Goal: Task Accomplishment & Management: Manage account settings

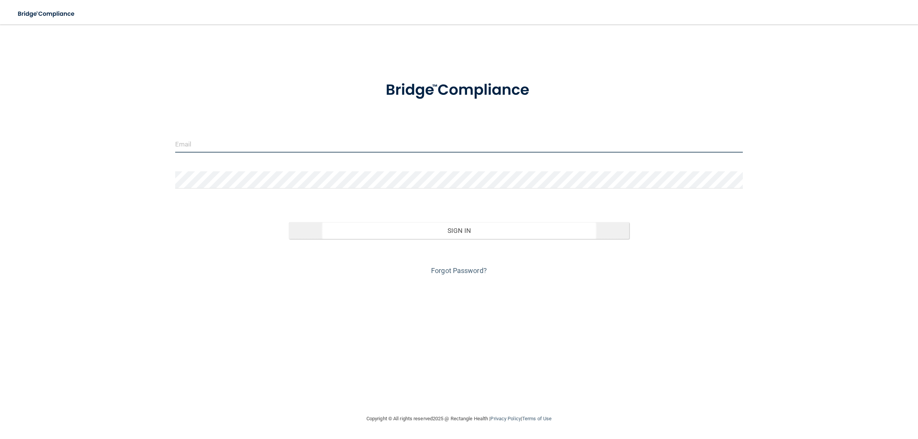
type input "[EMAIL_ADDRESS][DOMAIN_NAME]"
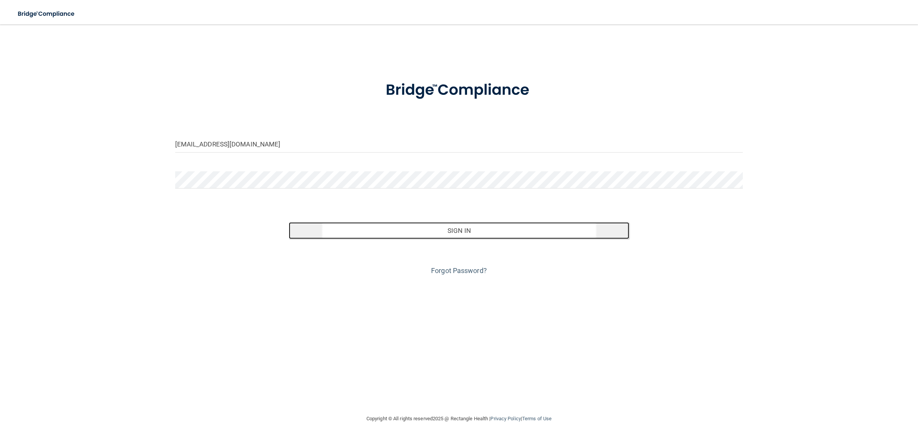
click at [468, 231] on button "Sign In" at bounding box center [459, 230] width 341 height 17
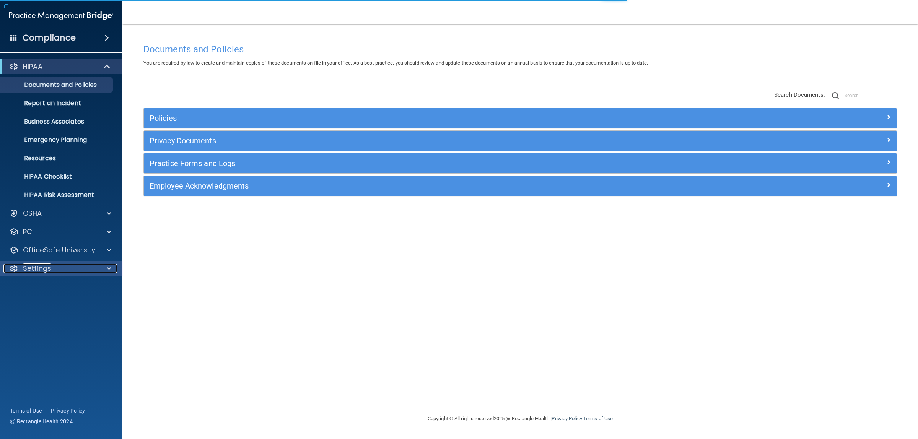
click at [44, 273] on p "Settings" at bounding box center [37, 268] width 28 height 9
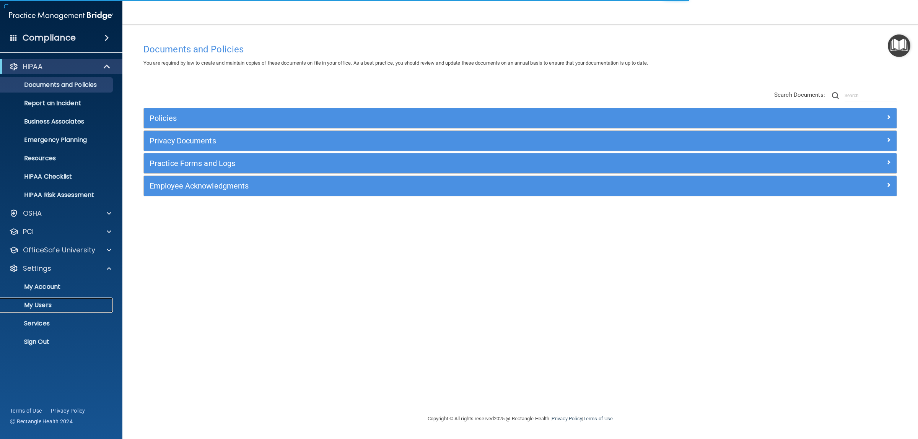
click at [47, 306] on p "My Users" at bounding box center [57, 305] width 104 height 8
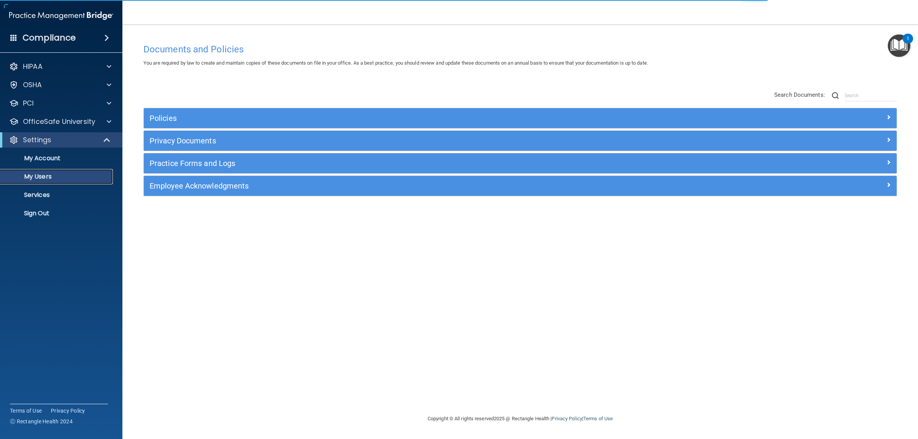
select select "20"
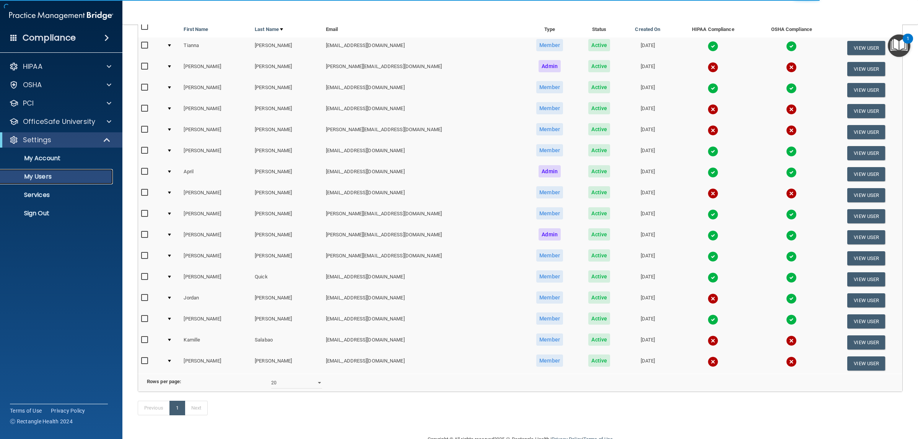
scroll to position [96, 0]
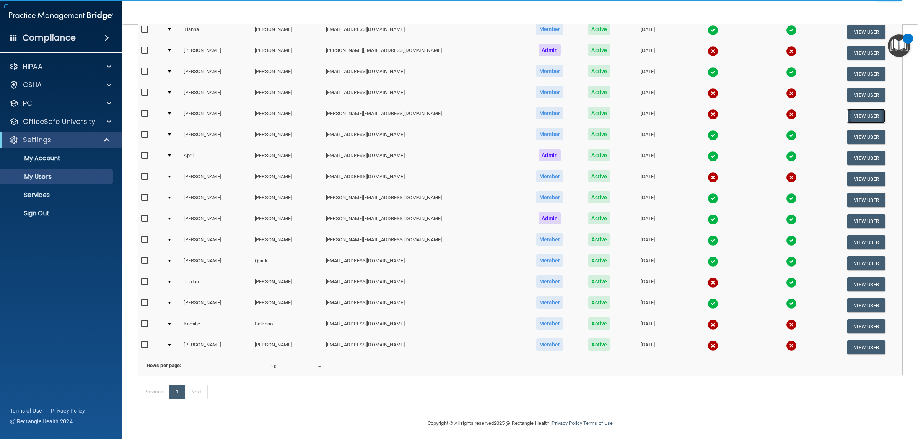
click at [857, 117] on button "View User" at bounding box center [866, 116] width 38 height 14
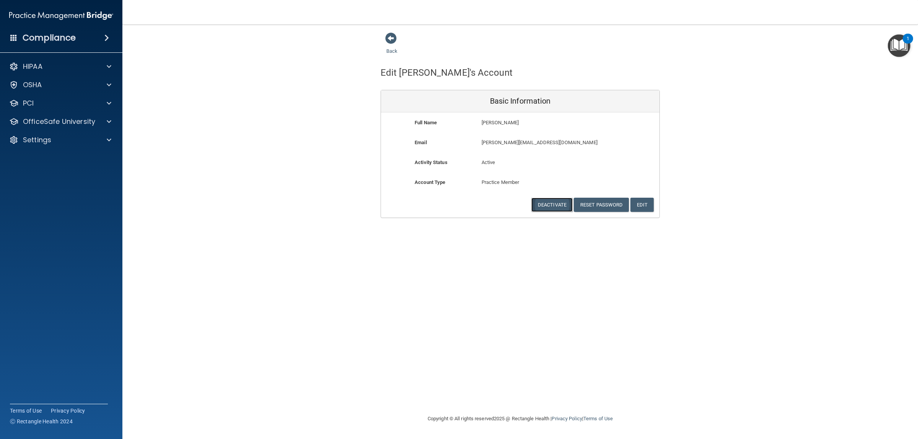
click at [555, 207] on button "Deactivate" at bounding box center [551, 205] width 41 height 14
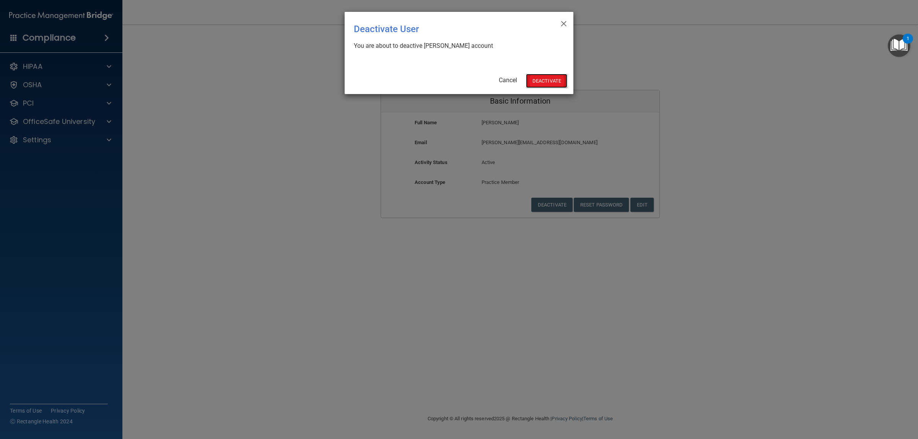
click at [544, 80] on button "Deactivate" at bounding box center [546, 81] width 41 height 14
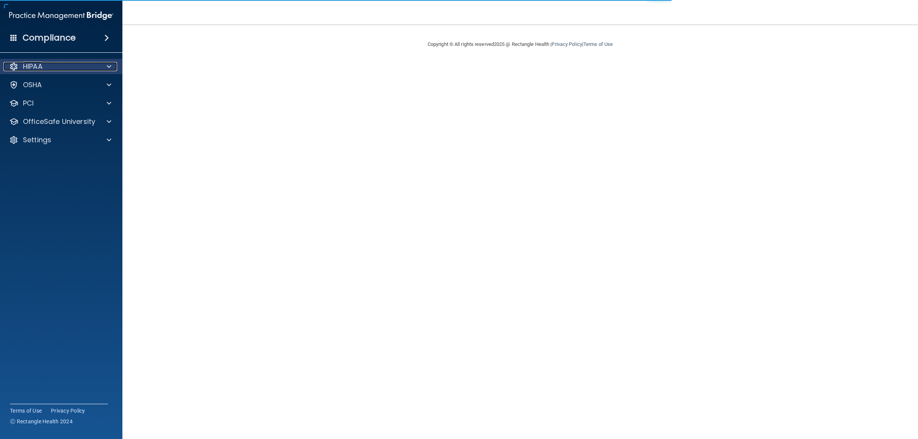
click at [68, 64] on div "HIPAA" at bounding box center [50, 66] width 95 height 9
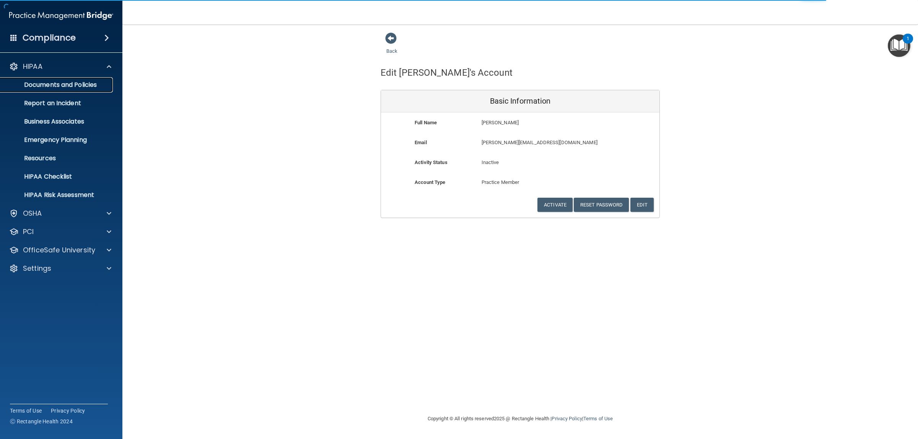
click at [76, 83] on p "Documents and Policies" at bounding box center [57, 85] width 104 height 8
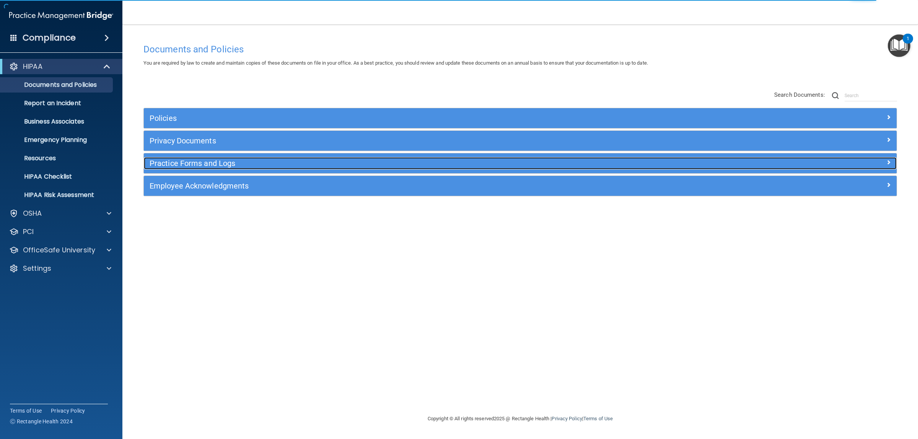
click at [326, 166] on h5 "Practice Forms and Logs" at bounding box center [426, 163] width 553 height 8
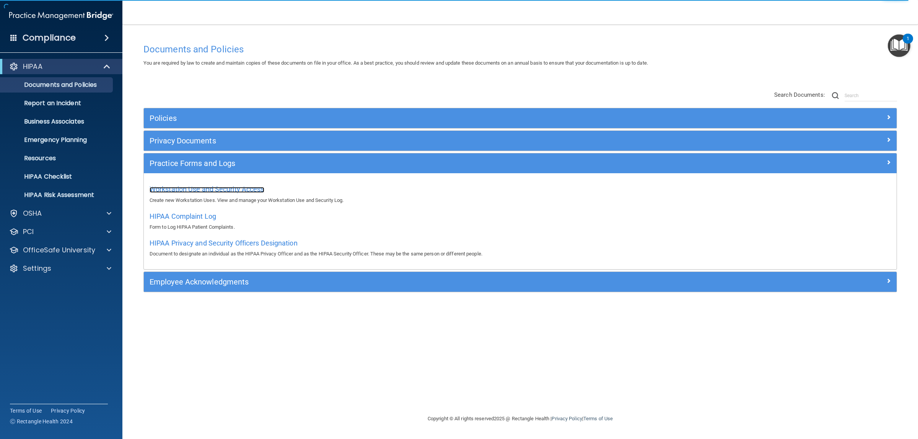
click at [224, 187] on span "Workstation Use and Security Access" at bounding box center [207, 189] width 115 height 8
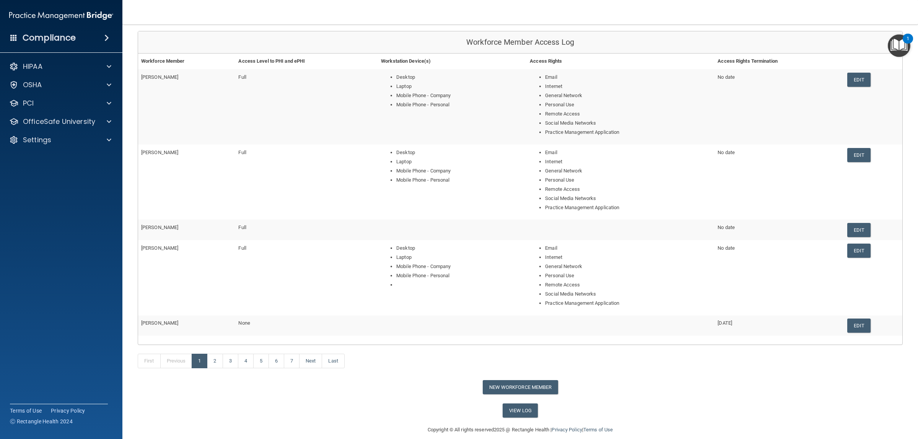
scroll to position [81, 0]
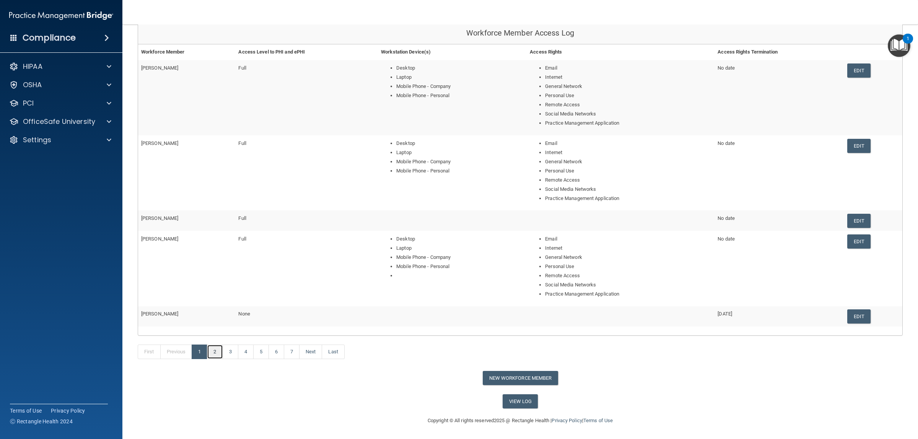
click at [220, 356] on link "2" at bounding box center [215, 352] width 16 height 15
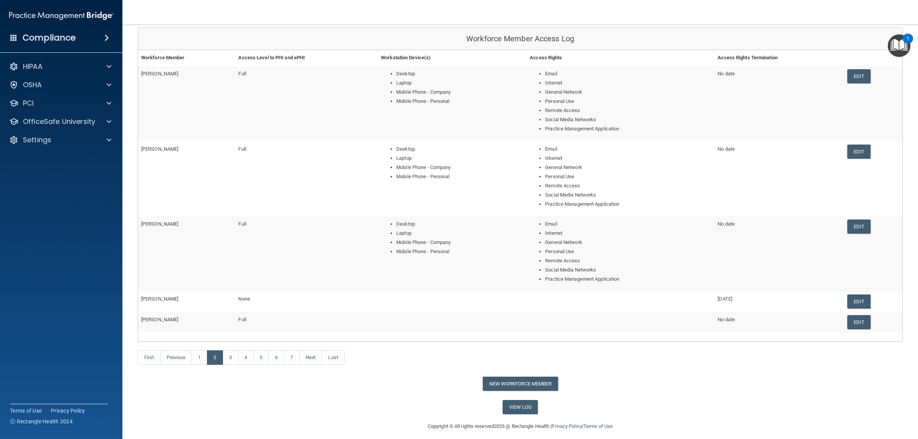
scroll to position [81, 0]
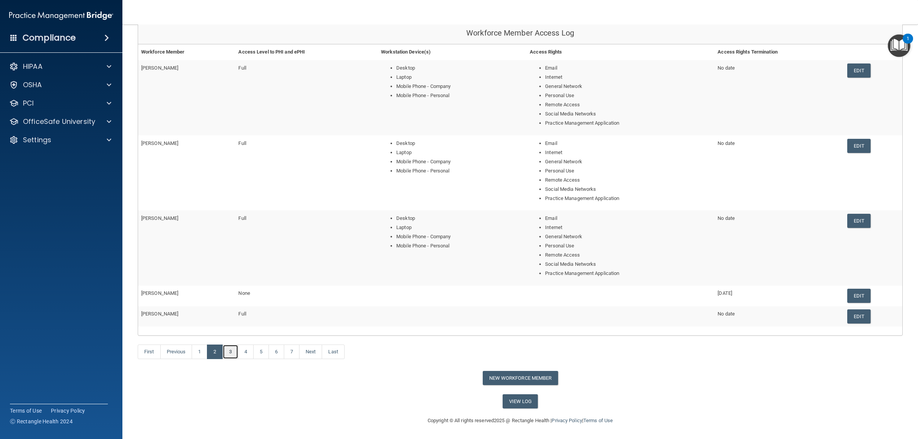
click at [232, 351] on link "3" at bounding box center [231, 352] width 16 height 15
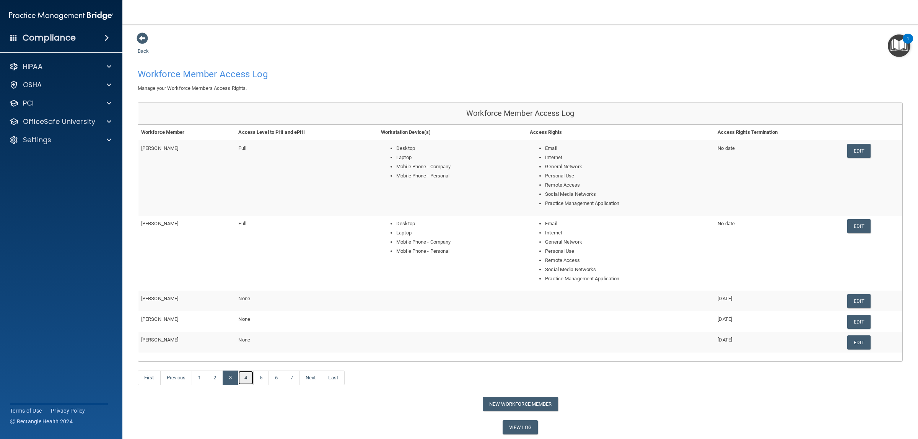
click at [250, 381] on link "4" at bounding box center [246, 378] width 16 height 15
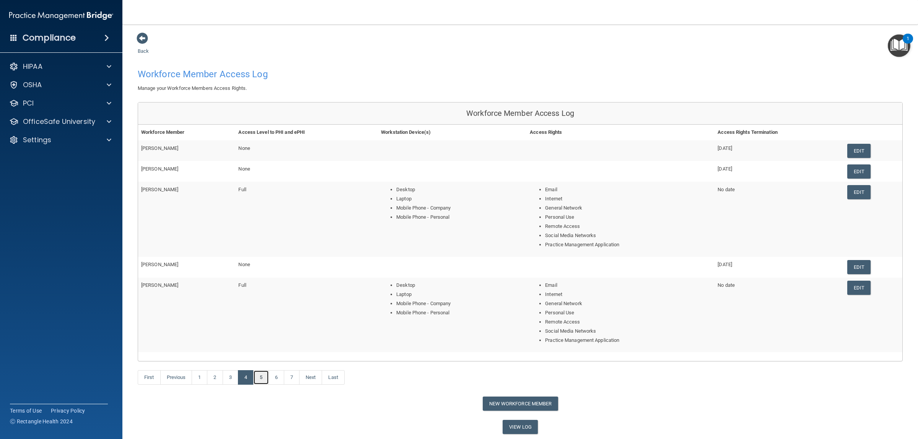
click at [263, 379] on link "5" at bounding box center [261, 377] width 16 height 15
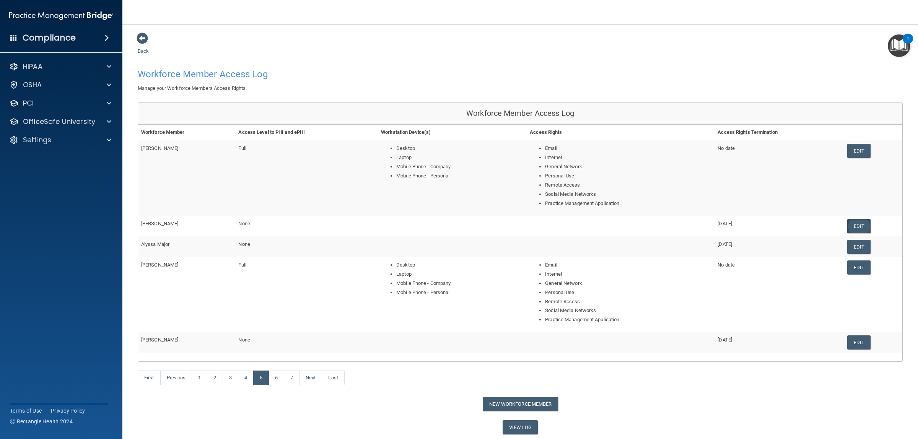
click at [853, 228] on link "Edit" at bounding box center [858, 226] width 23 height 14
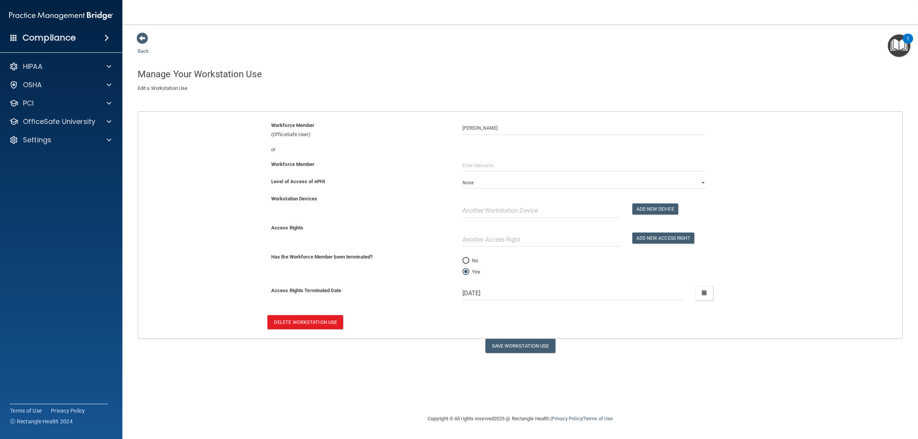
click at [466, 260] on input "No" at bounding box center [465, 261] width 7 height 6
radio input "true"
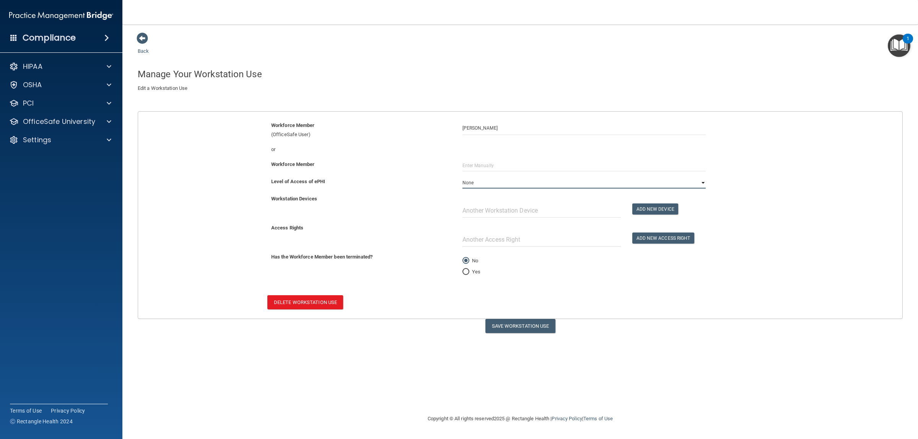
click at [493, 182] on select "Full Limited None" at bounding box center [583, 182] width 243 height 11
click at [462, 177] on select "Full Limited None" at bounding box center [583, 182] width 243 height 11
click at [648, 210] on button "Add New Device" at bounding box center [655, 208] width 46 height 11
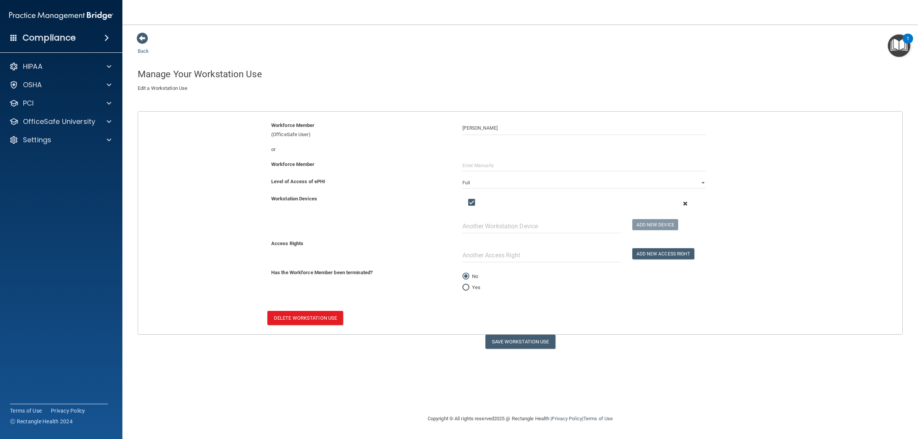
click at [683, 204] on span at bounding box center [685, 203] width 29 height 10
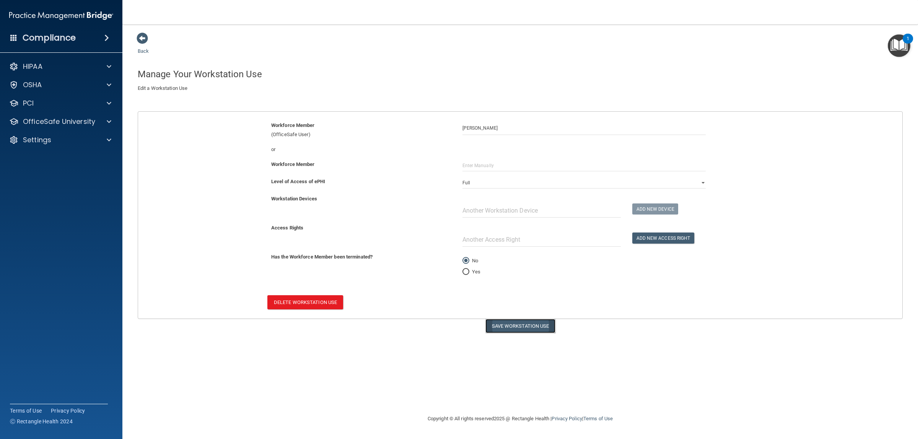
click at [515, 329] on button "Save Workstation Use" at bounding box center [520, 326] width 70 height 14
select select "? string:Full ?"
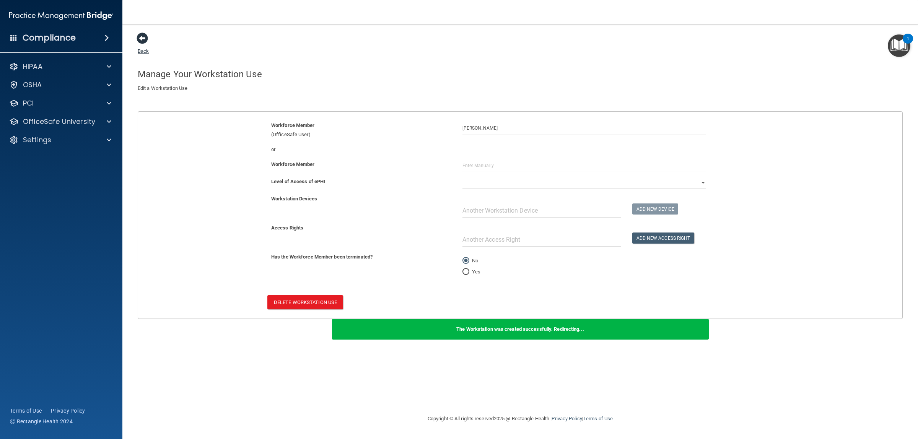
click at [144, 49] on link "Back" at bounding box center [143, 46] width 11 height 15
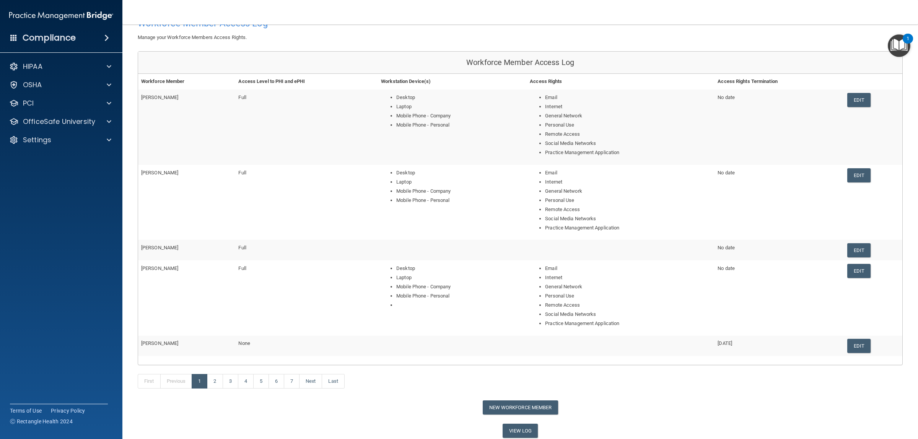
scroll to position [81, 0]
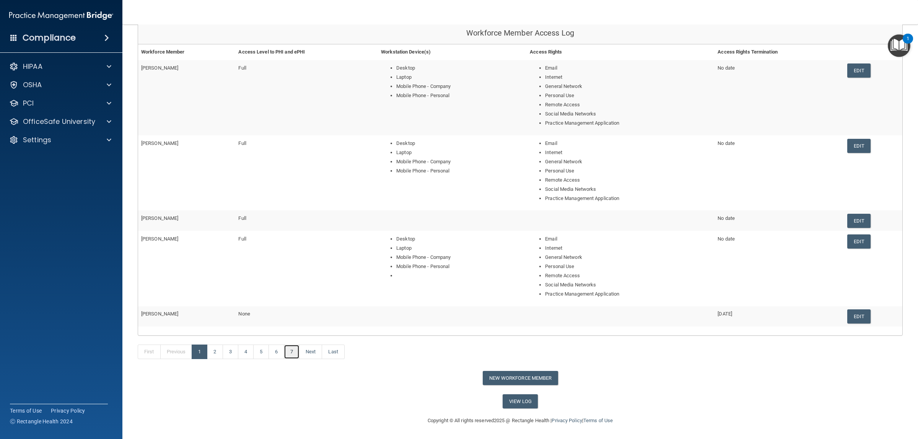
click at [296, 355] on link "7" at bounding box center [292, 352] width 16 height 15
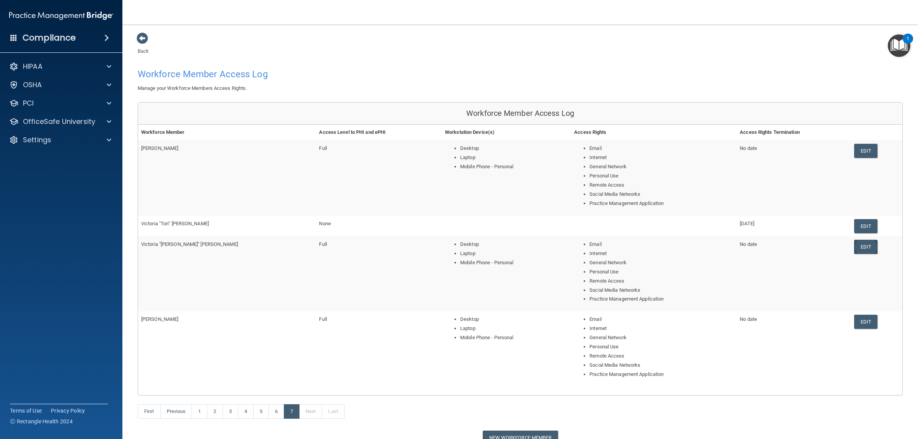
click at [857, 249] on link "Edit" at bounding box center [865, 247] width 23 height 14
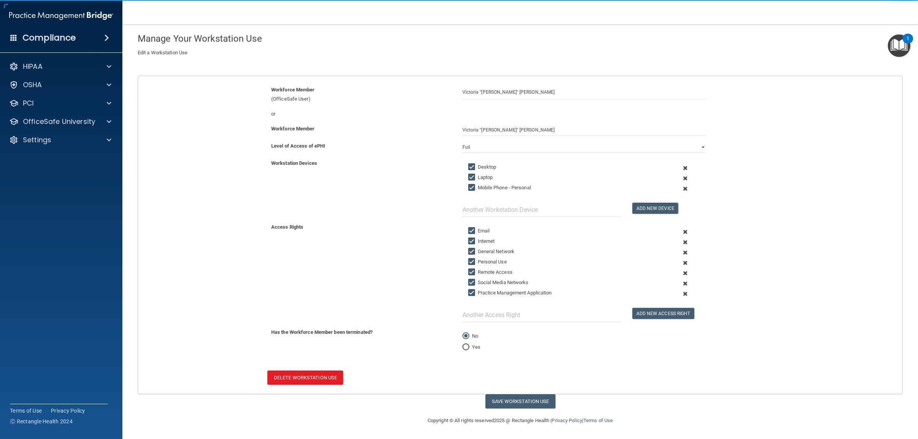
scroll to position [37, 0]
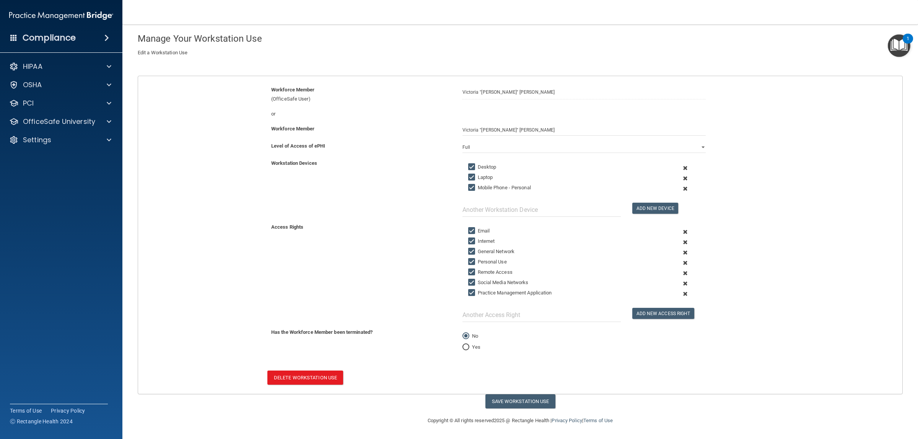
click at [463, 347] on input "Yes" at bounding box center [465, 348] width 7 height 6
radio input "true"
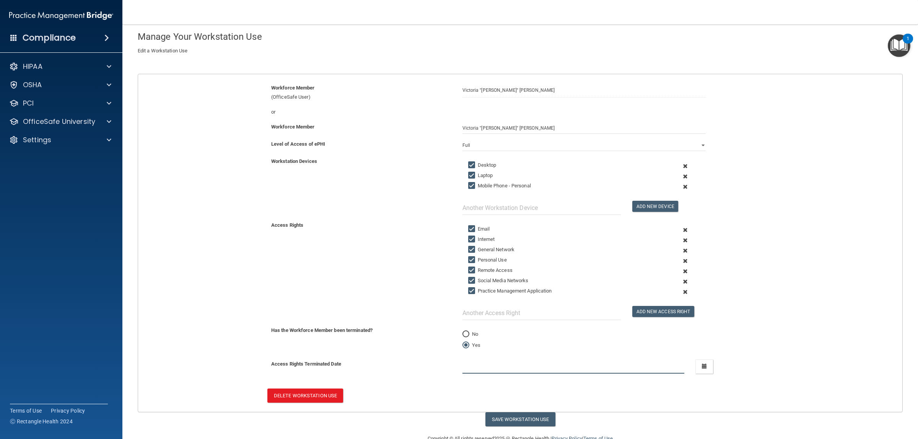
click at [483, 369] on input "text" at bounding box center [573, 366] width 222 height 14
type input "09/17/2025"
click at [819, 291] on div "Access Rights Email Internet General Network Personal Use Remote Access Social …" at bounding box center [519, 270] width 775 height 99
click at [469, 163] on input "Desktop" at bounding box center [472, 165] width 9 height 6
checkbox input "false"
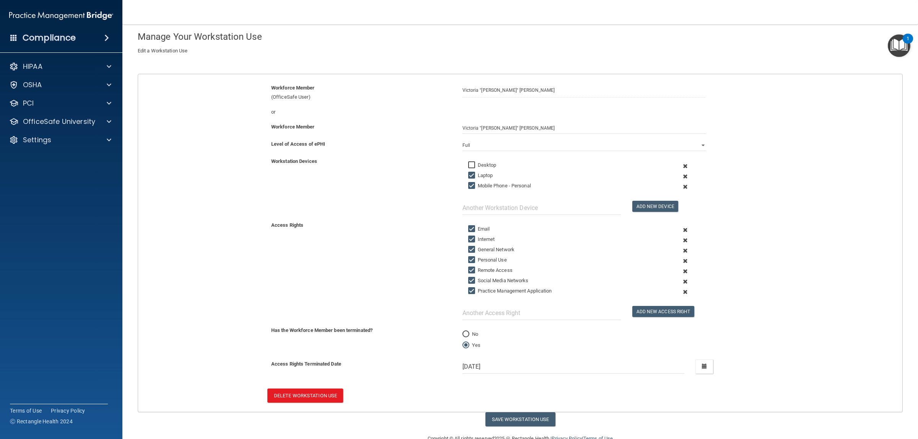
click at [468, 174] on input "Laptop" at bounding box center [472, 175] width 9 height 6
checkbox input "false"
click at [469, 184] on input "Mobile Phone - Personal" at bounding box center [472, 186] width 9 height 6
checkbox input "false"
click at [468, 230] on input "Email" at bounding box center [472, 229] width 9 height 6
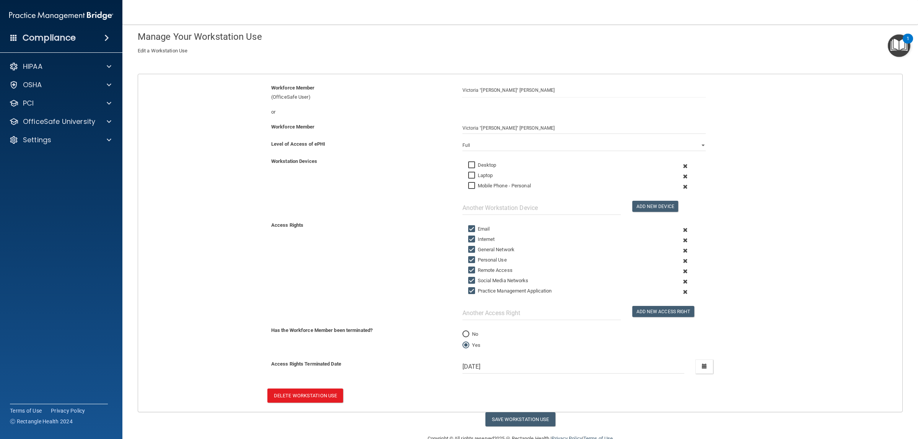
checkbox input "false"
click at [470, 165] on input "Desktop" at bounding box center [472, 165] width 9 height 6
checkbox input "true"
click at [469, 175] on input "Laptop" at bounding box center [472, 175] width 9 height 6
checkbox input "true"
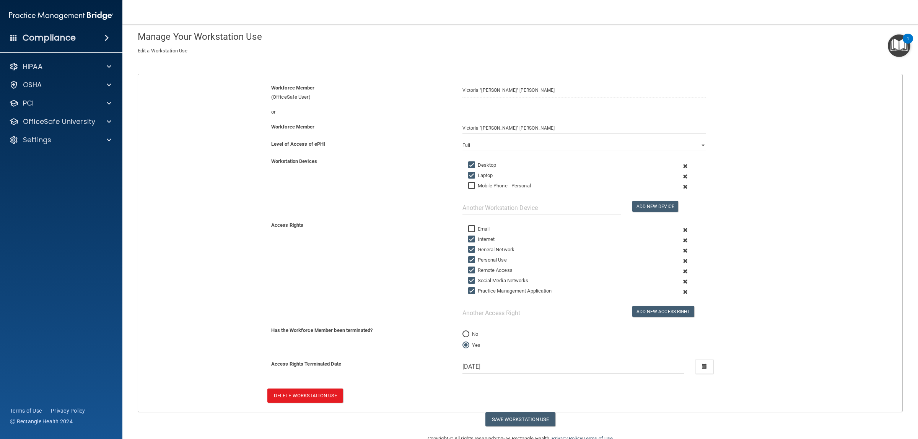
click at [468, 186] on input "Mobile Phone - Personal" at bounding box center [472, 186] width 9 height 6
checkbox input "true"
click at [468, 230] on input "Email" at bounding box center [472, 229] width 9 height 6
checkbox input "true"
click at [679, 165] on span at bounding box center [685, 166] width 29 height 10
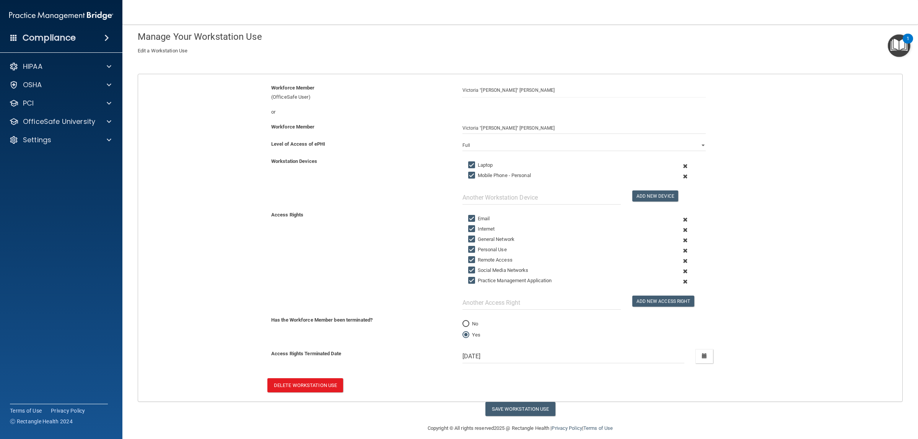
click at [679, 165] on span at bounding box center [685, 166] width 29 height 10
click at [679, 172] on span at bounding box center [685, 177] width 29 height 10
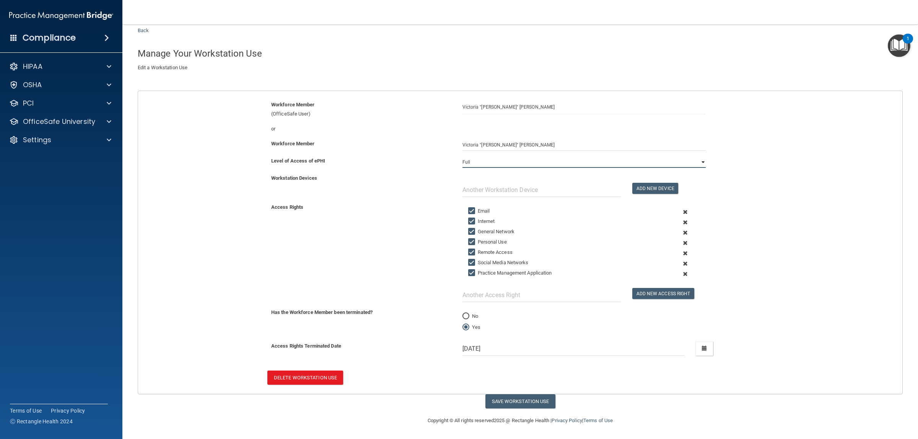
scroll to position [22, 0]
click at [679, 165] on select "Full Limited None" at bounding box center [583, 161] width 243 height 11
click at [773, 224] on div "Access Rights Email Internet General Network Personal Use Remote Access Social …" at bounding box center [519, 252] width 775 height 99
click at [679, 209] on span at bounding box center [685, 212] width 29 height 10
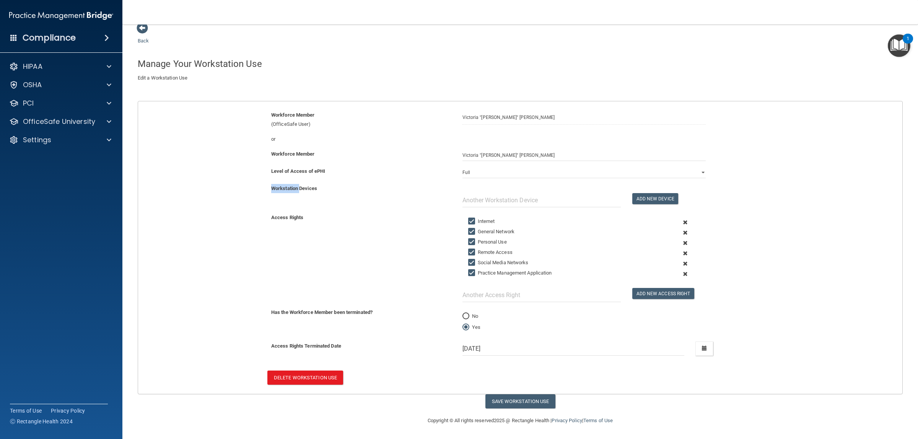
click at [679, 209] on div "Workstation Devices Add New Device" at bounding box center [519, 198] width 775 height 29
drag, startPoint x: 679, startPoint y: 209, endPoint x: 679, endPoint y: 213, distance: 4.2
click at [679, 210] on div "Workstation Devices Add New Device" at bounding box center [519, 198] width 775 height 29
click at [678, 220] on span at bounding box center [685, 222] width 29 height 10
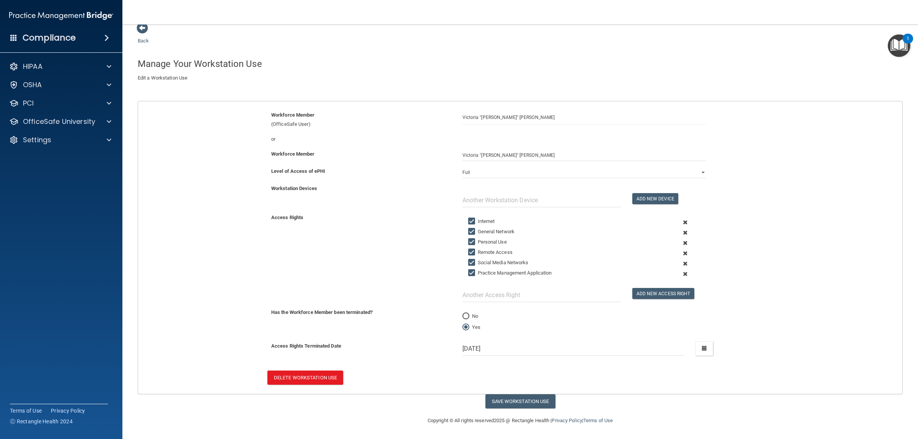
scroll to position [1, 0]
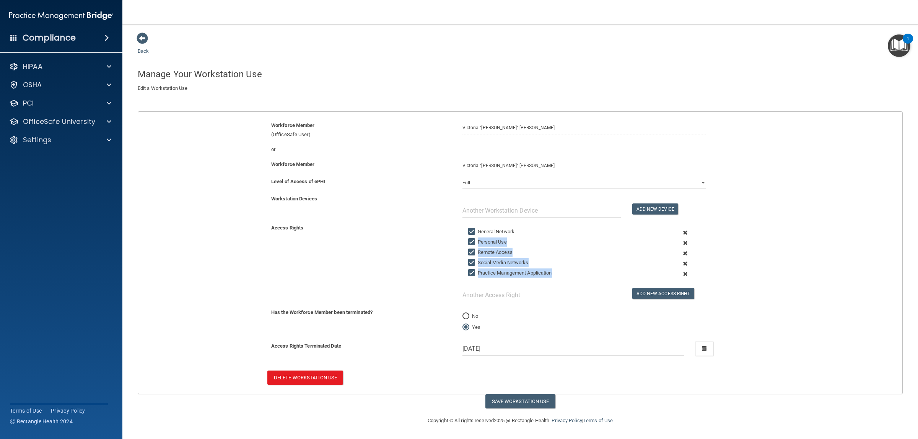
drag, startPoint x: 679, startPoint y: 225, endPoint x: 679, endPoint y: 229, distance: 3.8
click at [679, 228] on div "General Network Personal Use Remote Access Social Media Networks Practice Manag…" at bounding box center [584, 262] width 255 height 79
click at [680, 234] on span at bounding box center [685, 233] width 29 height 10
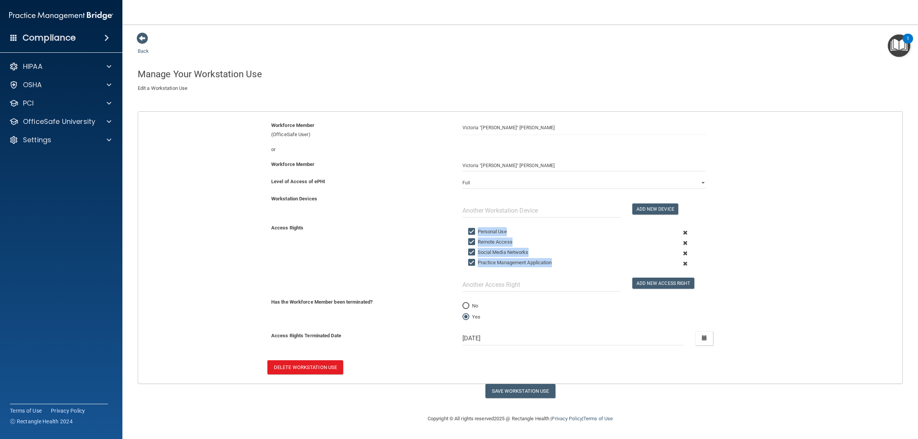
click at [684, 232] on span at bounding box center [685, 233] width 29 height 10
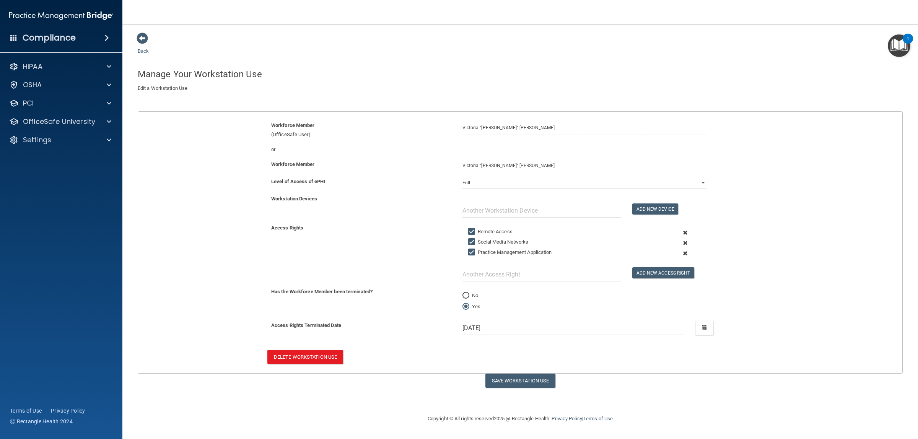
click at [685, 237] on span at bounding box center [685, 233] width 29 height 10
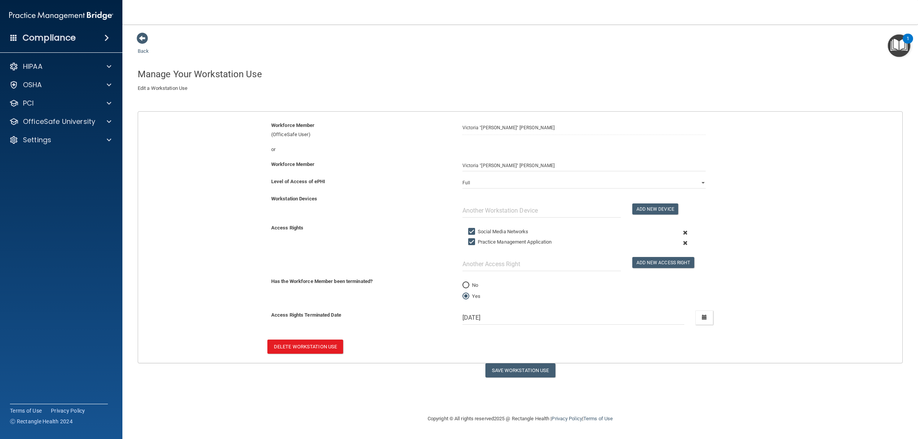
click at [685, 232] on span at bounding box center [685, 233] width 29 height 10
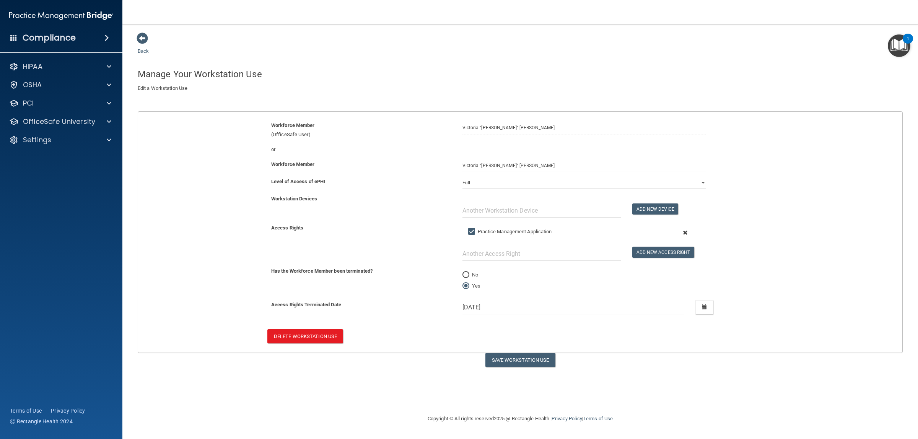
click at [685, 234] on span at bounding box center [685, 233] width 29 height 10
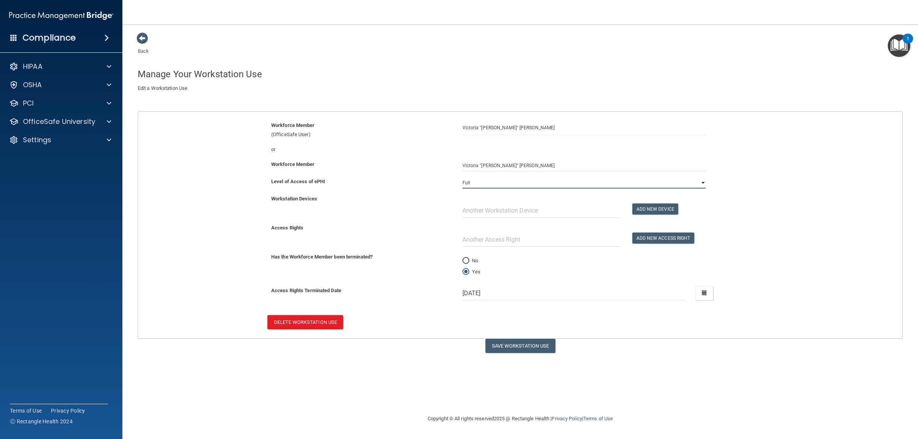
click at [548, 186] on select "Full Limited None" at bounding box center [583, 182] width 243 height 11
select select "2"
click at [462, 177] on select "Full Limited None" at bounding box center [583, 182] width 243 height 11
click at [766, 223] on div "Workstation Devices Add New Device" at bounding box center [519, 208] width 775 height 29
click at [509, 346] on button "Save Workstation Use" at bounding box center [520, 346] width 70 height 14
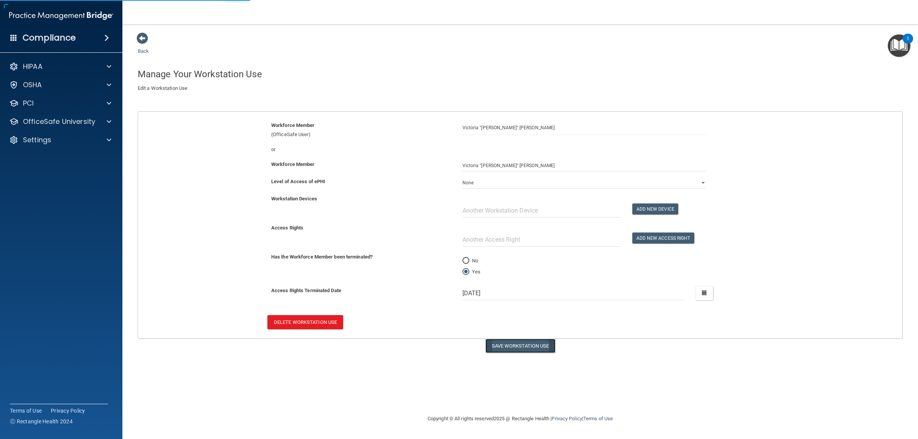
type input "9/17/25"
select select "? string:None ?"
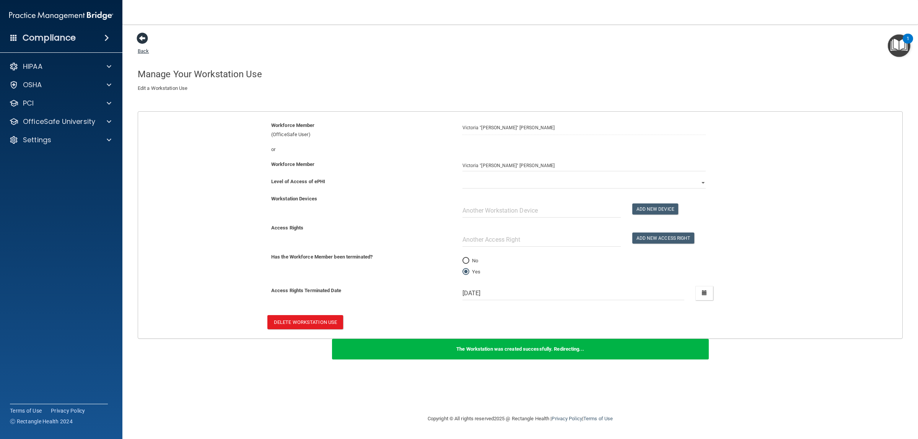
click at [146, 50] on link "Back" at bounding box center [143, 46] width 11 height 15
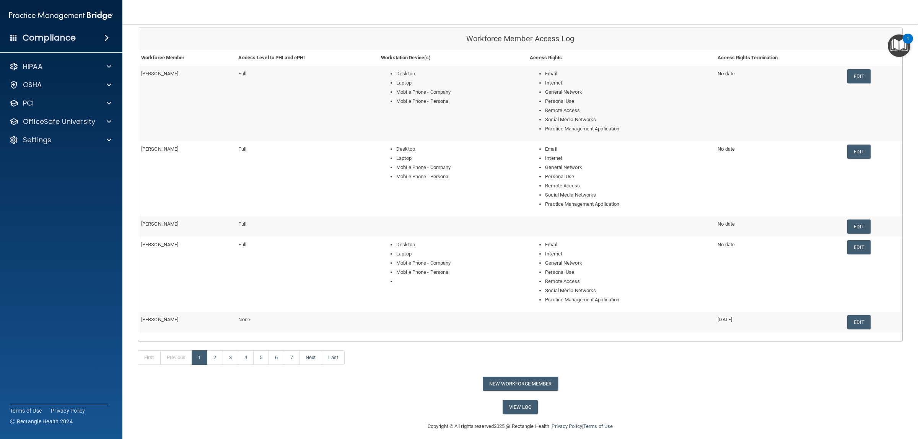
scroll to position [81, 0]
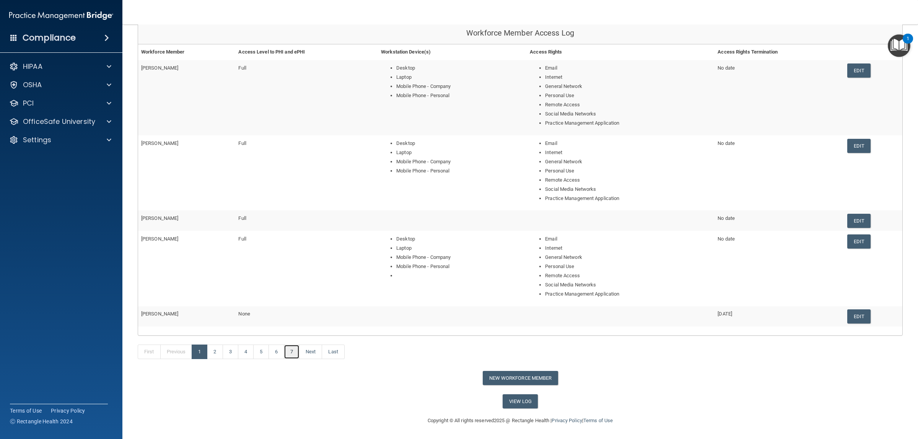
click at [297, 354] on link "7" at bounding box center [292, 352] width 16 height 15
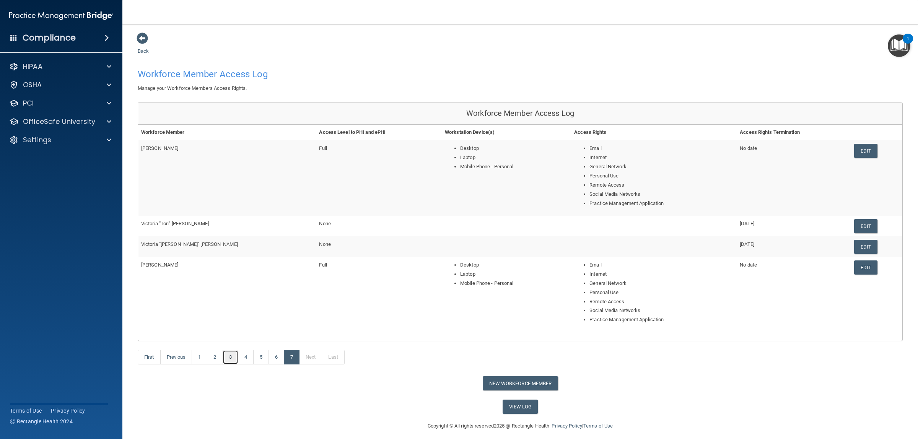
click at [233, 358] on link "3" at bounding box center [231, 357] width 16 height 15
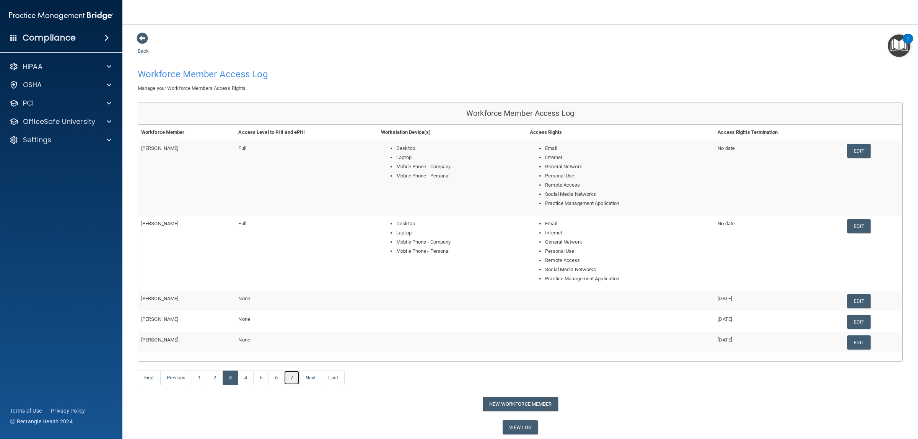
click at [295, 377] on link "7" at bounding box center [292, 378] width 16 height 15
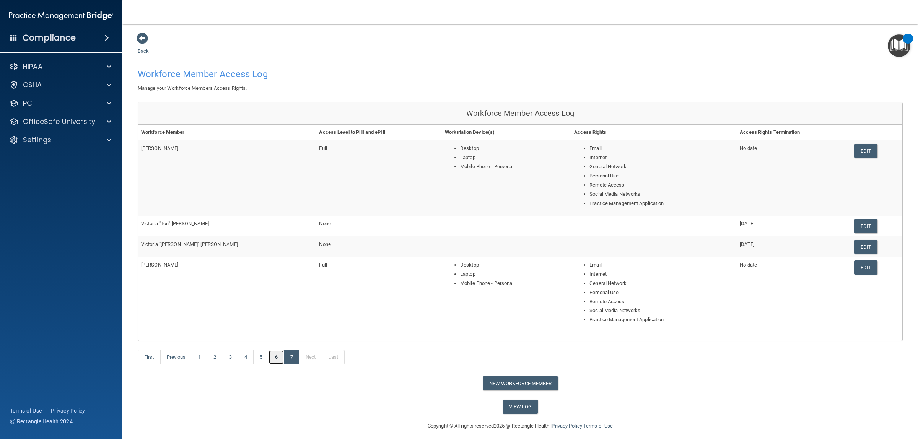
click at [276, 359] on link "6" at bounding box center [276, 357] width 16 height 15
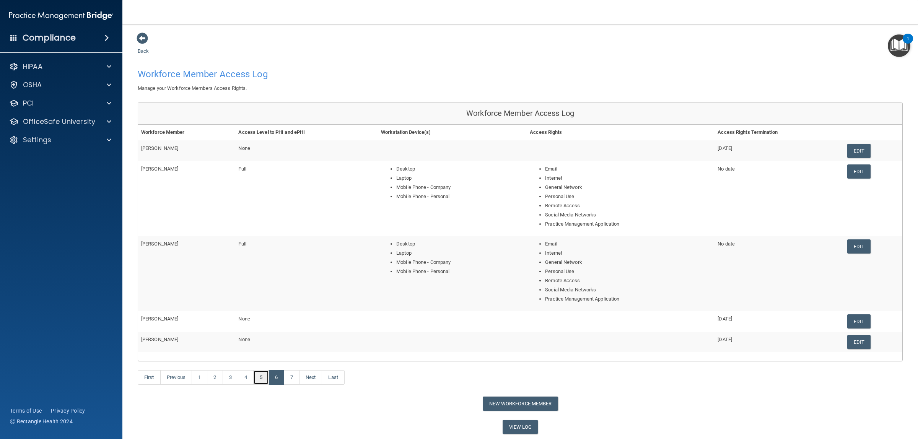
click at [268, 382] on link "5" at bounding box center [261, 377] width 16 height 15
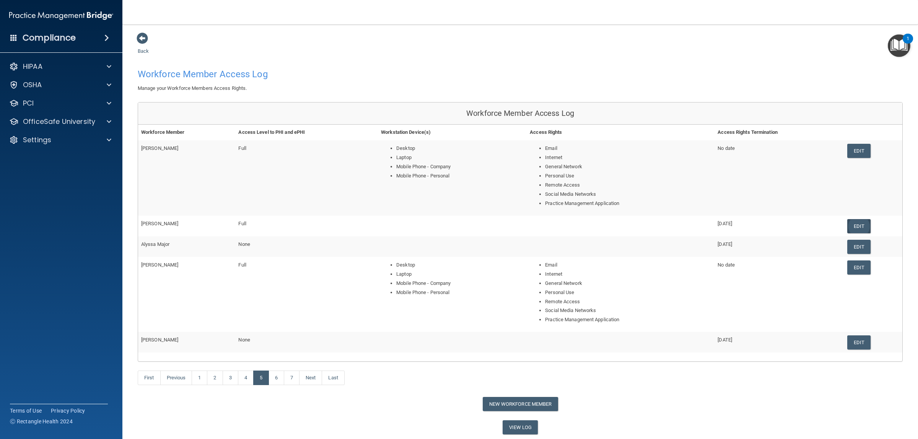
click at [859, 225] on link "Edit" at bounding box center [858, 226] width 23 height 14
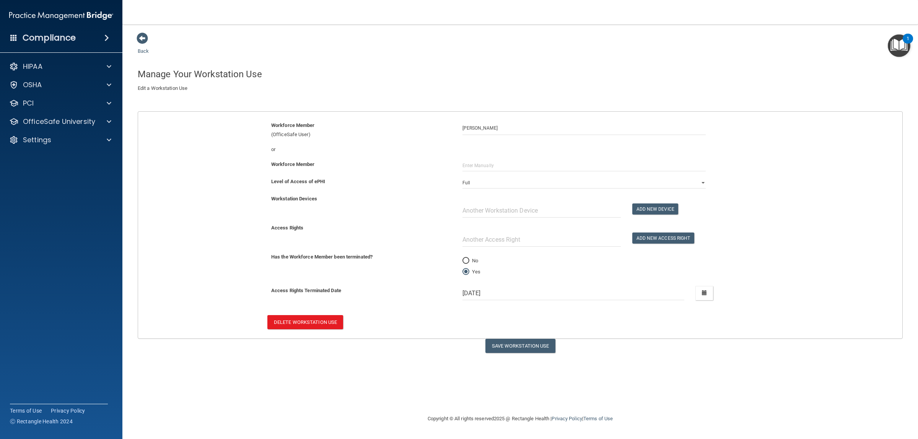
click at [465, 259] on input "No" at bounding box center [465, 261] width 7 height 6
radio input "true"
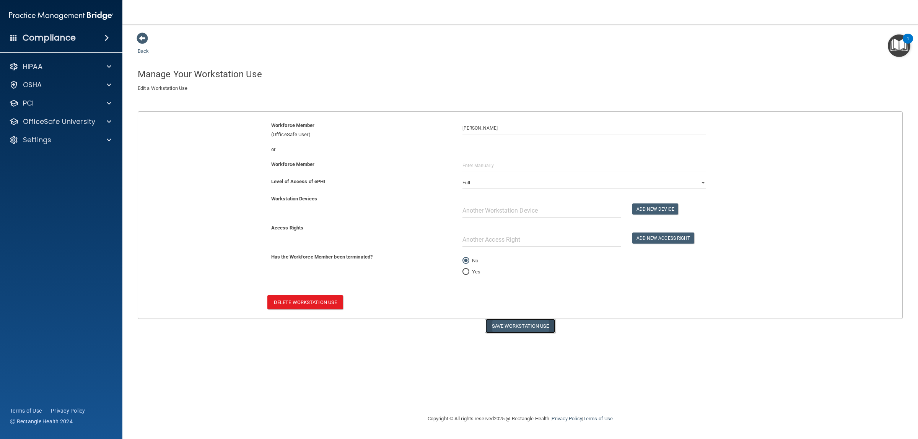
click at [526, 323] on button "Save Workstation Use" at bounding box center [520, 326] width 70 height 14
select select "? string:Full ?"
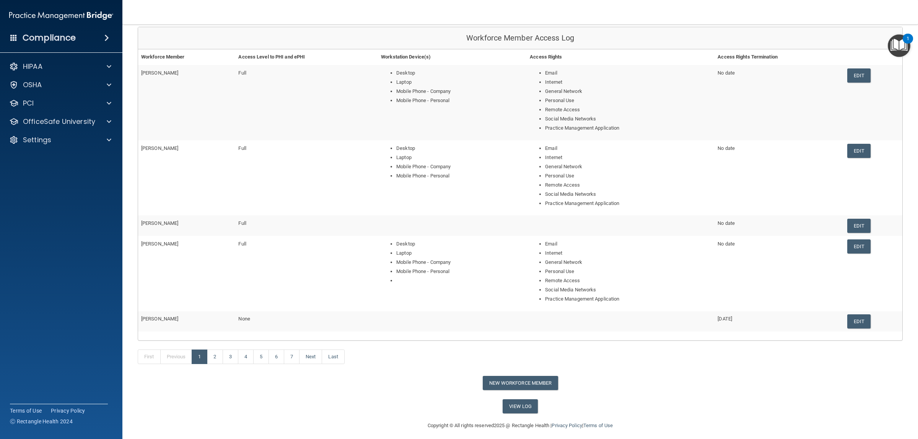
scroll to position [81, 0]
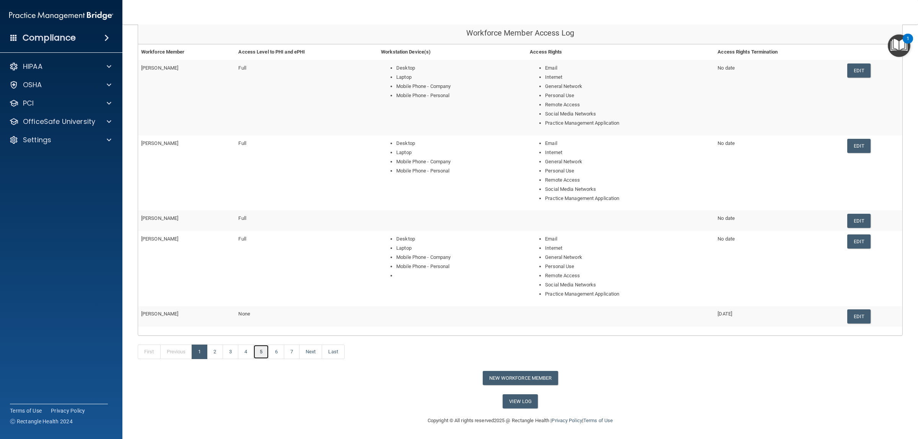
click at [260, 357] on link "5" at bounding box center [261, 352] width 16 height 15
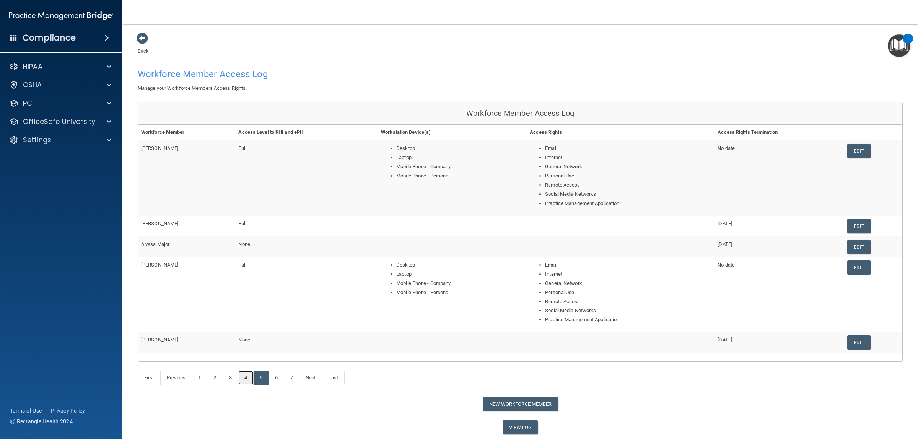
click at [249, 382] on link "4" at bounding box center [246, 378] width 16 height 15
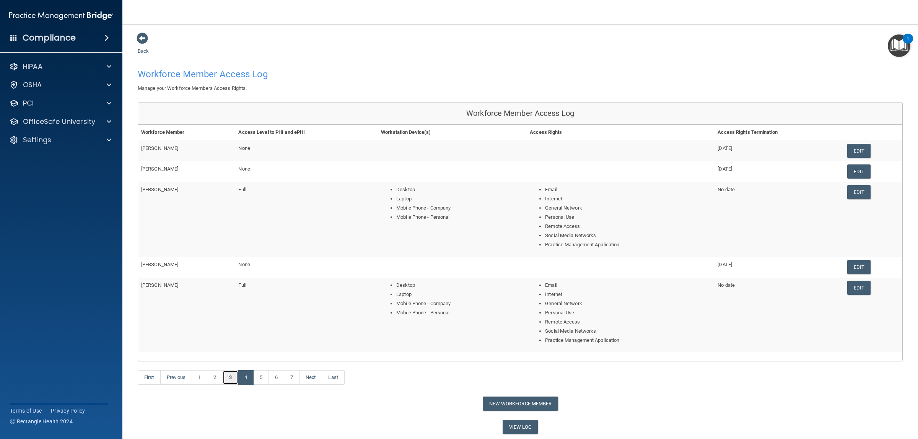
click at [232, 381] on link "3" at bounding box center [231, 377] width 16 height 15
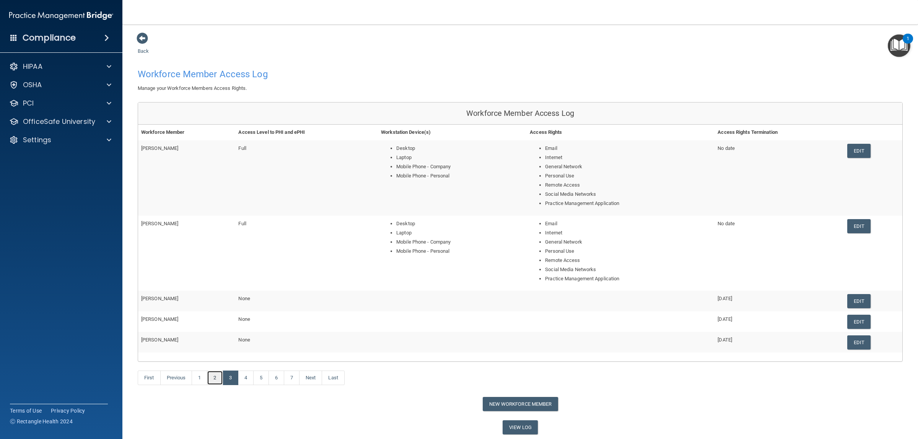
click at [215, 383] on link "2" at bounding box center [215, 378] width 16 height 15
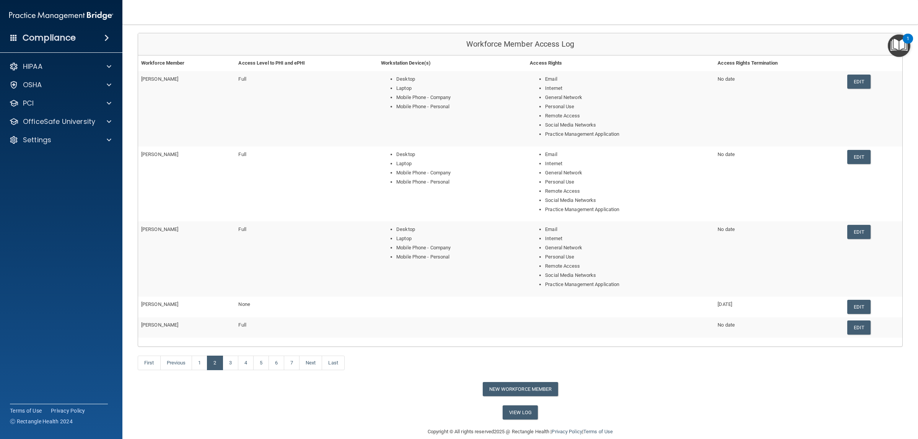
scroll to position [81, 0]
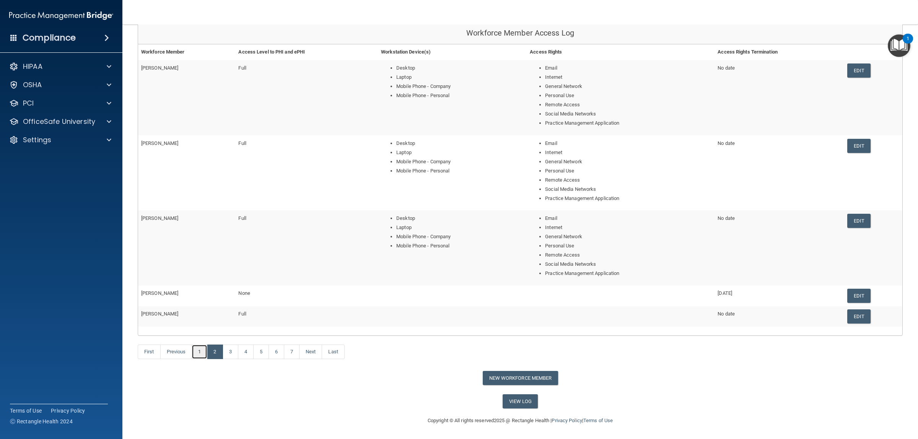
click at [204, 353] on link "1" at bounding box center [200, 352] width 16 height 15
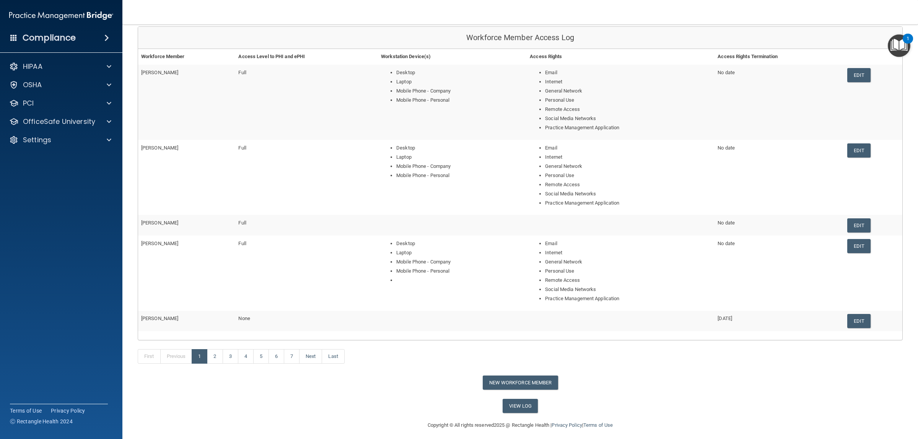
scroll to position [81, 0]
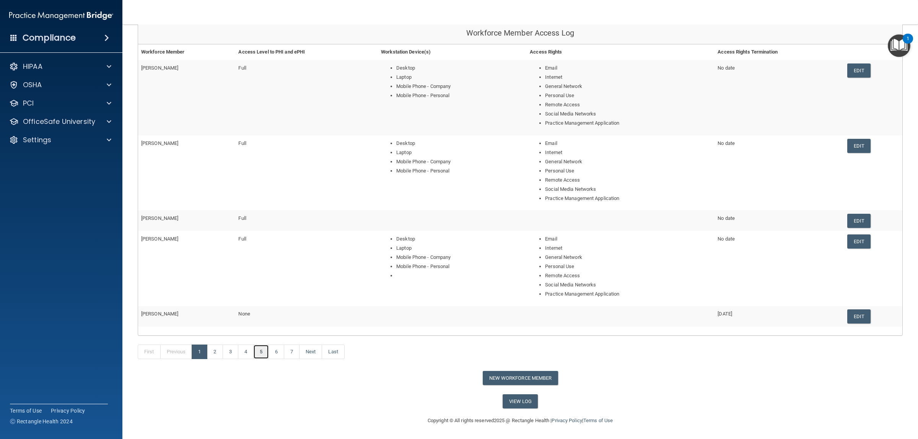
click at [263, 352] on link "5" at bounding box center [261, 352] width 16 height 15
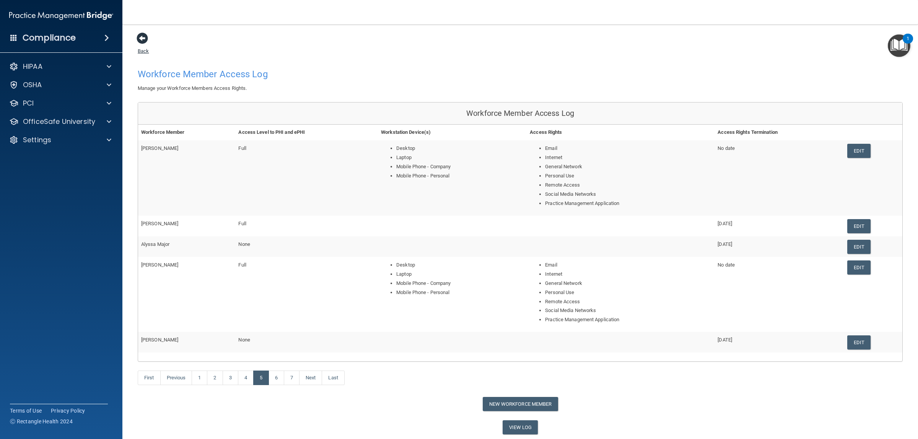
click at [142, 54] on link "Back" at bounding box center [143, 46] width 11 height 15
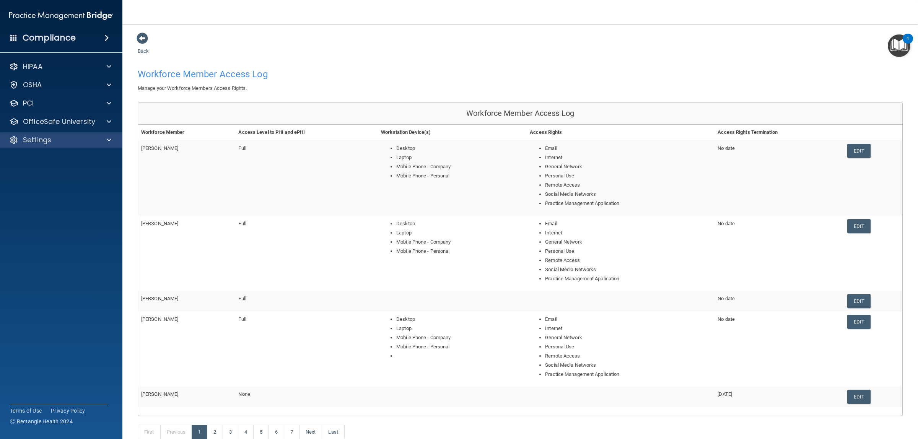
click at [47, 146] on div "Settings" at bounding box center [61, 139] width 123 height 15
click at [50, 139] on p "Settings" at bounding box center [37, 139] width 28 height 9
click at [45, 215] on p "Sign Out" at bounding box center [57, 214] width 104 height 8
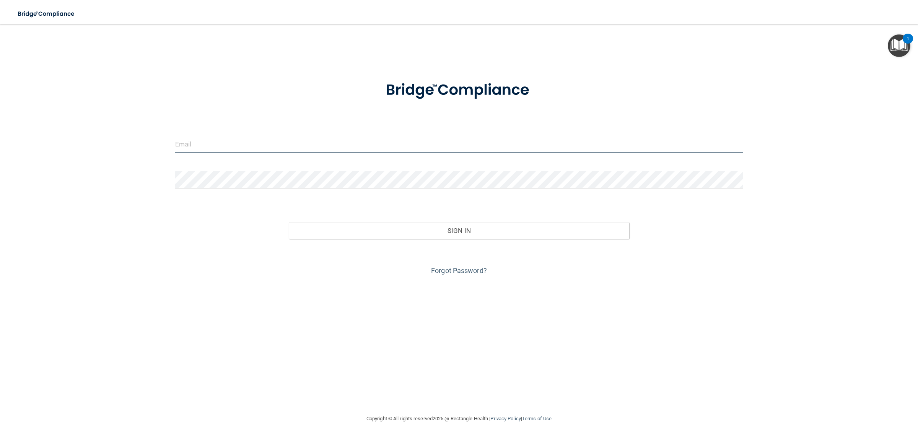
type input "[EMAIL_ADDRESS][DOMAIN_NAME]"
